Goal: Check status: Check status

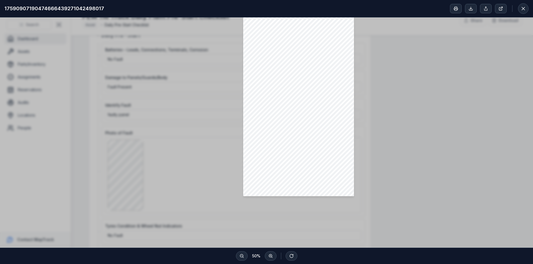
scroll to position [259, 0]
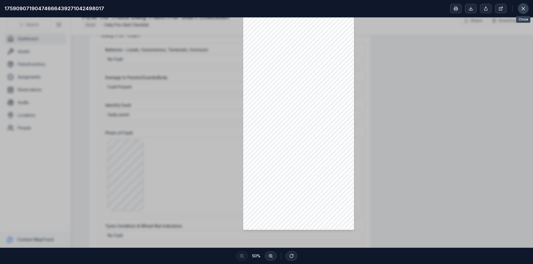
click at [523, 9] on icon at bounding box center [523, 8] width 3 height 3
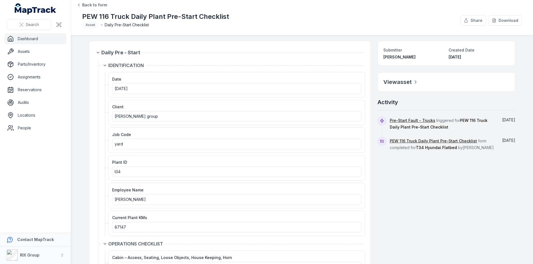
scroll to position [0, 0]
